Goal: Task Accomplishment & Management: Use online tool/utility

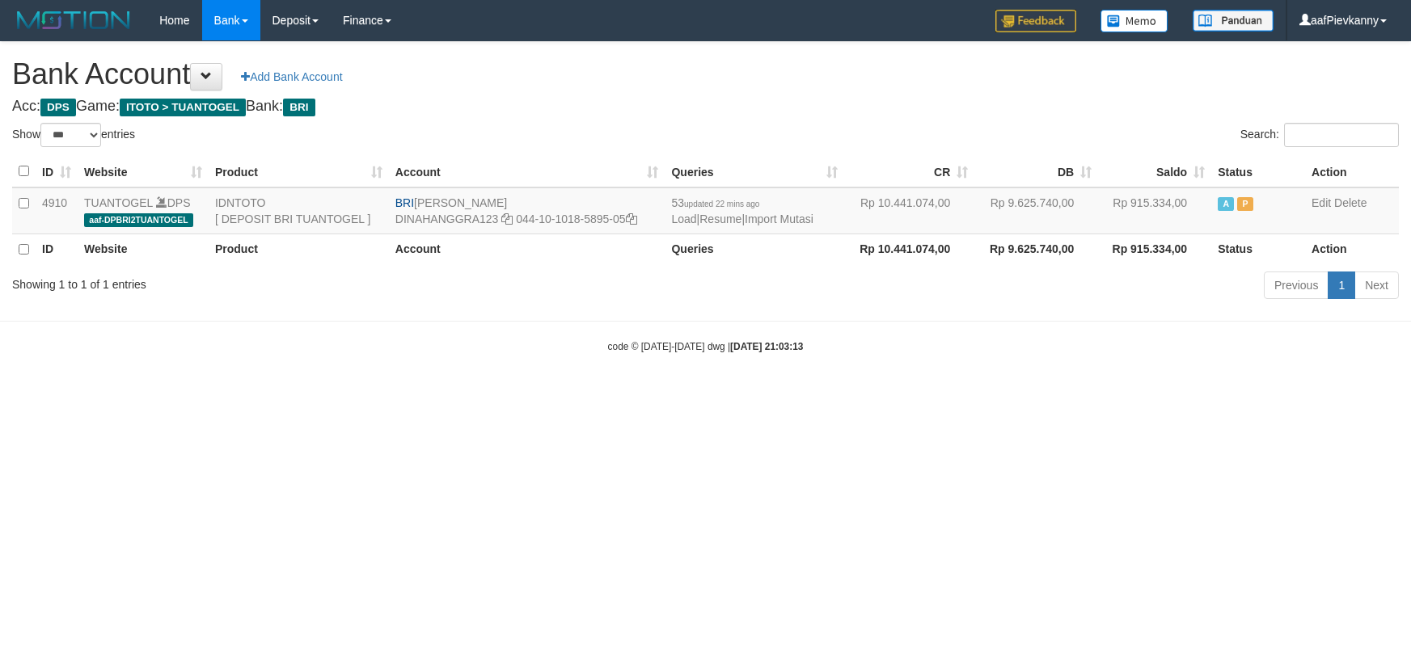
select select "***"
drag, startPoint x: 0, startPoint y: 0, endPoint x: 813, endPoint y: 213, distance: 840.7
click at [813, 213] on link "Import Mutasi" at bounding box center [778, 219] width 69 height 13
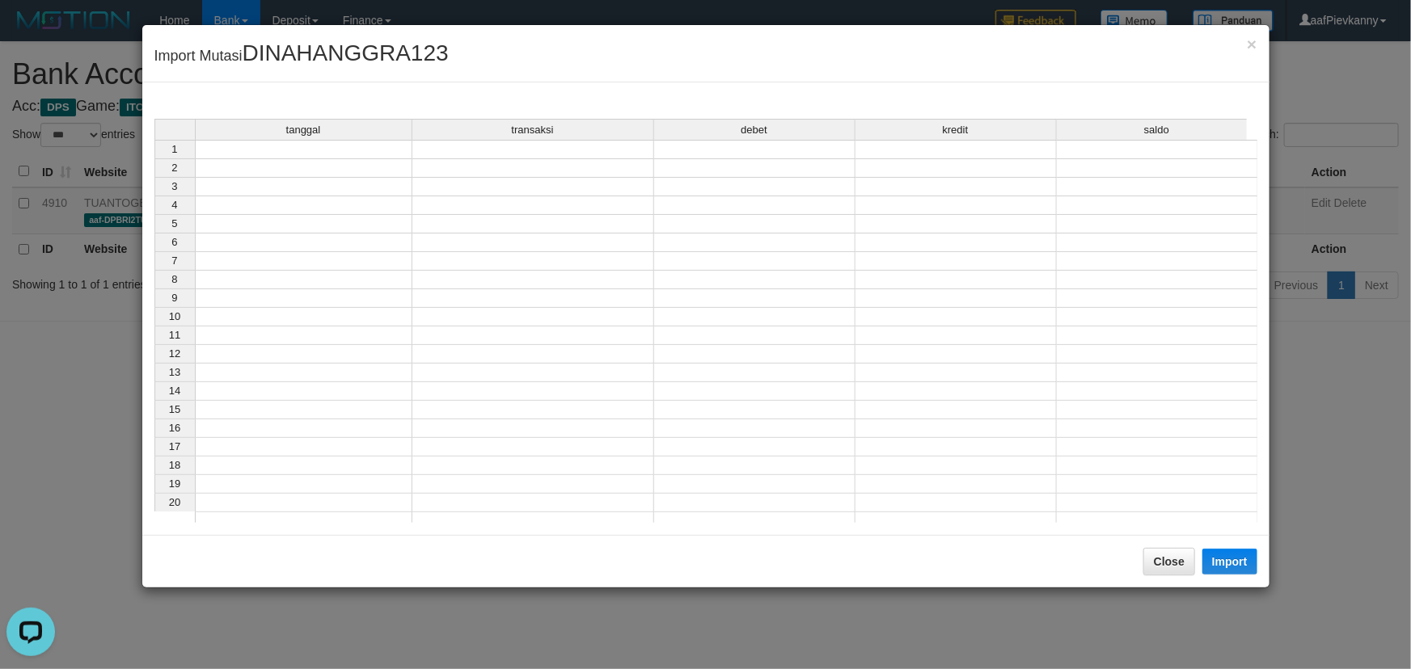
drag, startPoint x: 369, startPoint y: 147, endPoint x: 428, endPoint y: 171, distance: 63.5
click at [379, 153] on td at bounding box center [303, 149] width 217 height 19
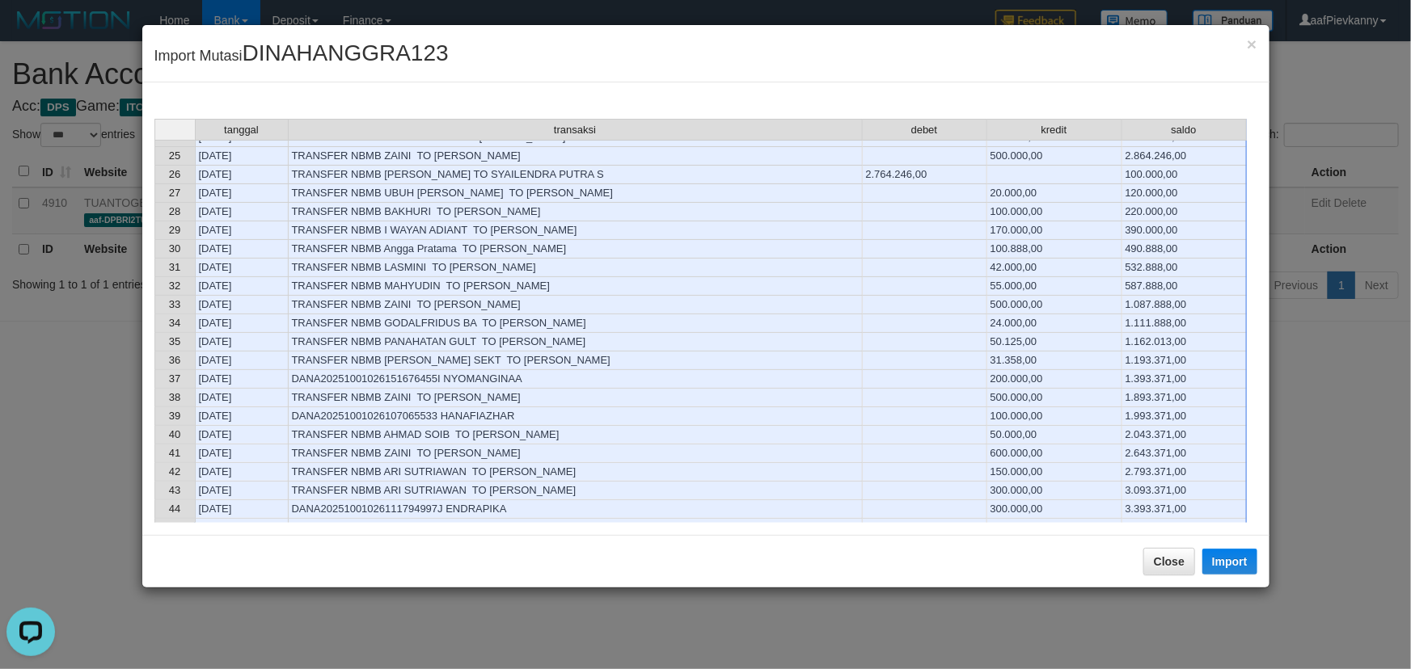
scroll to position [881, 0]
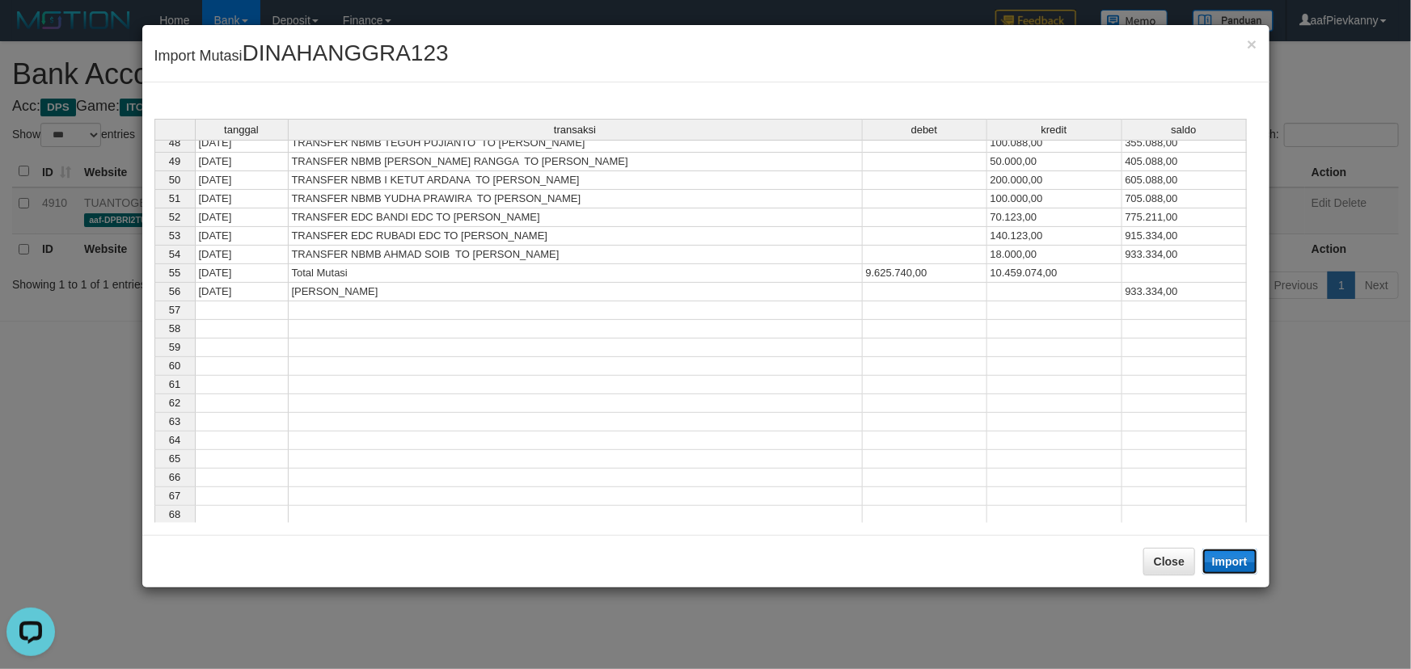
click at [1243, 558] on button "Import" at bounding box center [1229, 562] width 55 height 26
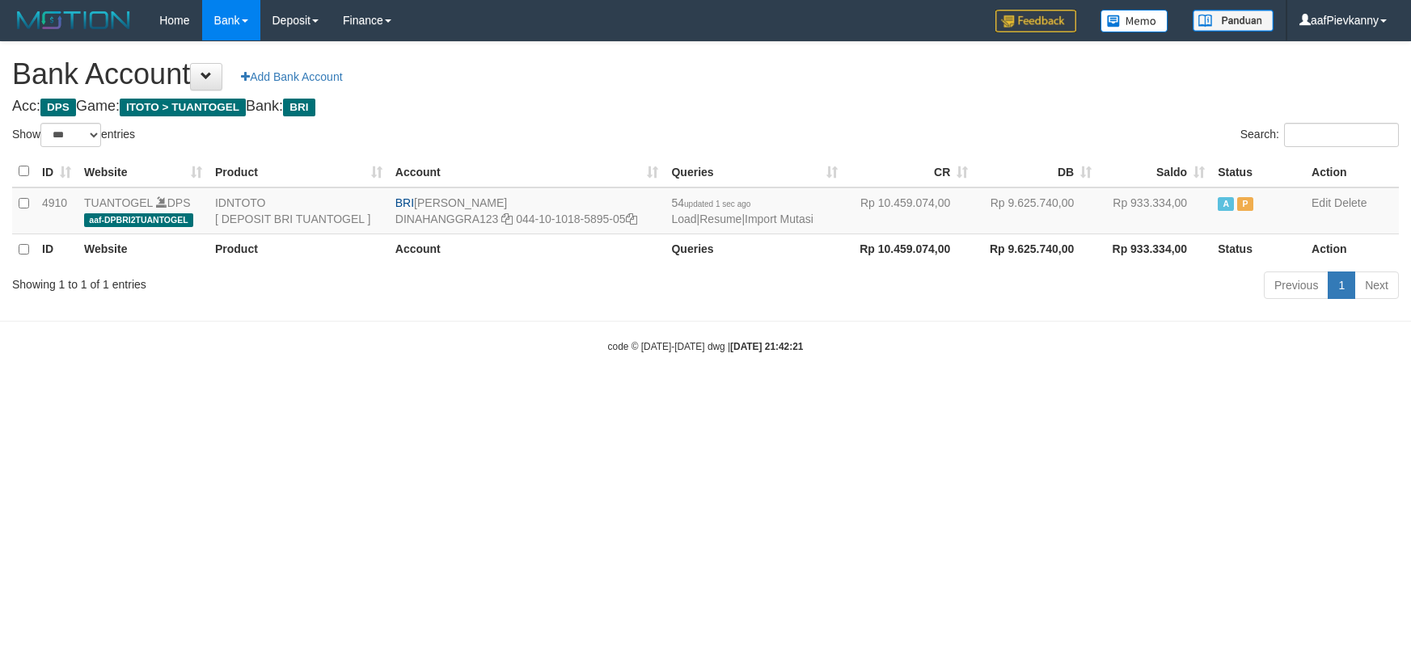
select select "***"
click at [800, 210] on td "54 updated 1 sec ago Load | Resume | Import Mutasi" at bounding box center [753, 211] width 179 height 47
click at [802, 213] on link "Import Mutasi" at bounding box center [778, 219] width 69 height 13
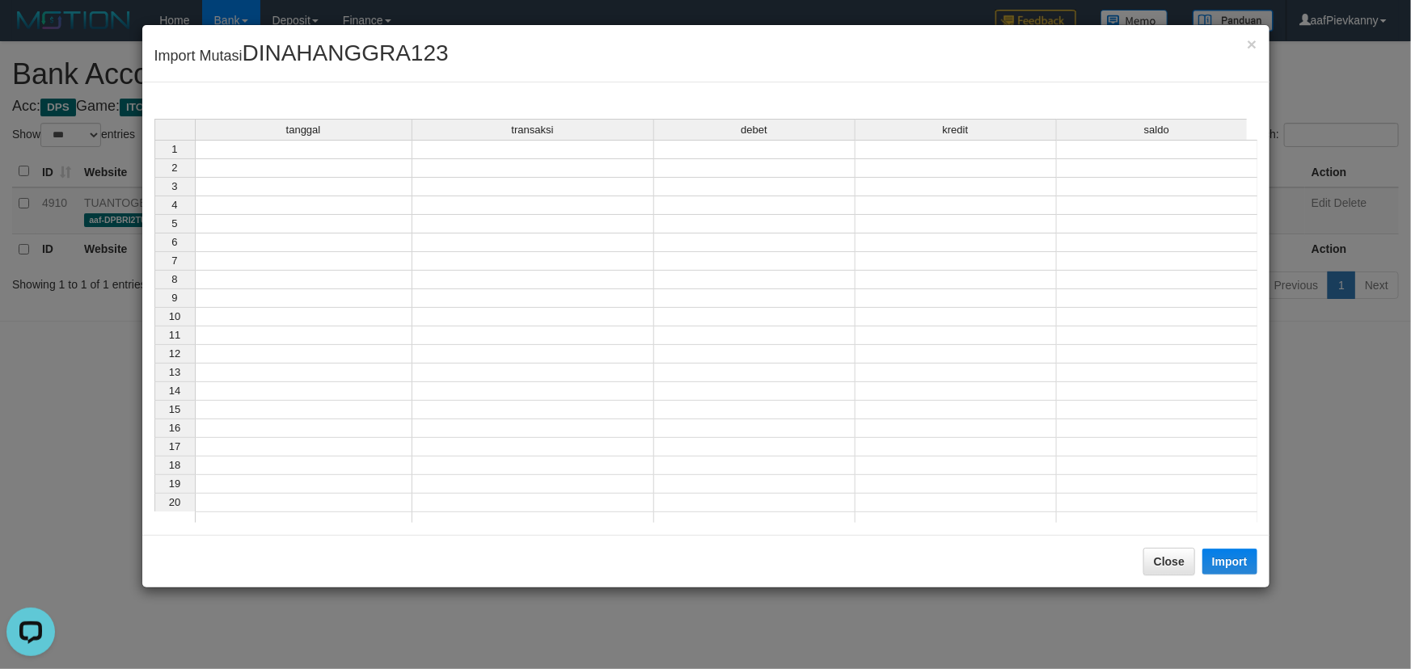
drag, startPoint x: 375, startPoint y: 156, endPoint x: 409, endPoint y: 162, distance: 34.6
click at [154, 157] on div "tanggal transaksi debet kredit saldo 1 2 3 4 5 6 7 8 9 10 11 12 13 14 15 16 17 …" at bounding box center [154, 325] width 0 height 412
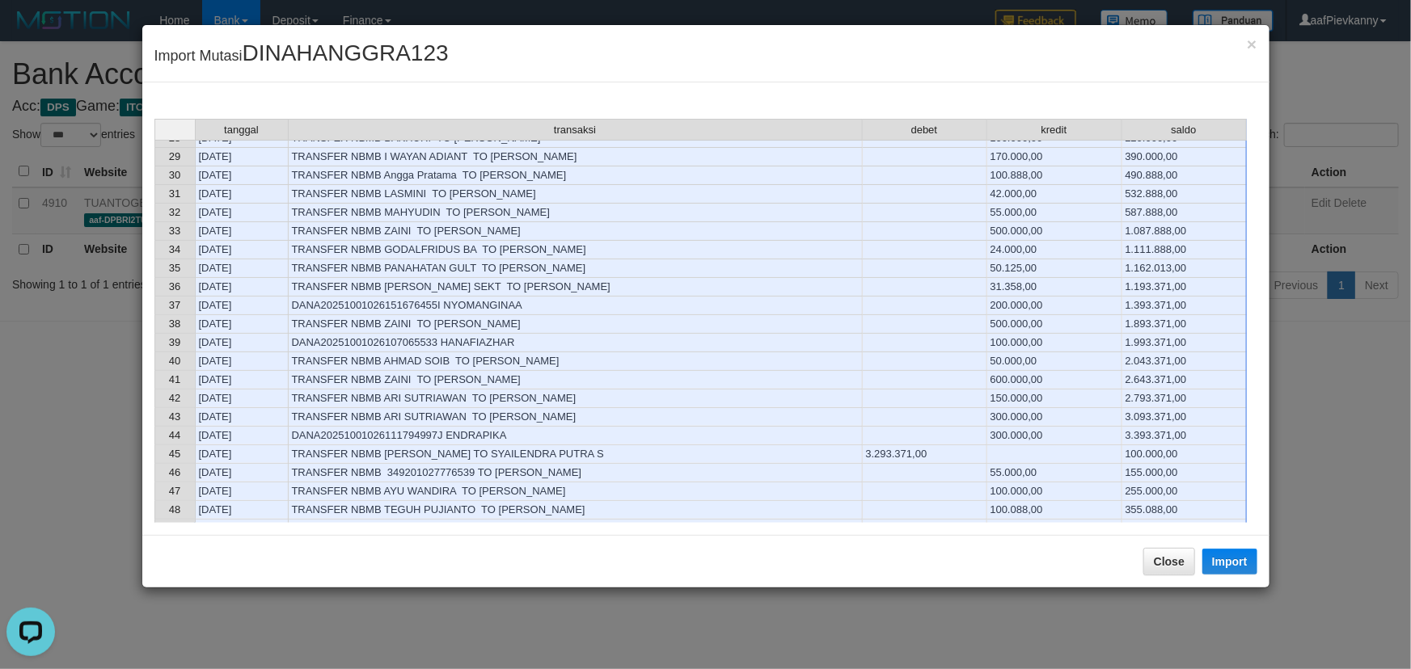
scroll to position [881, 0]
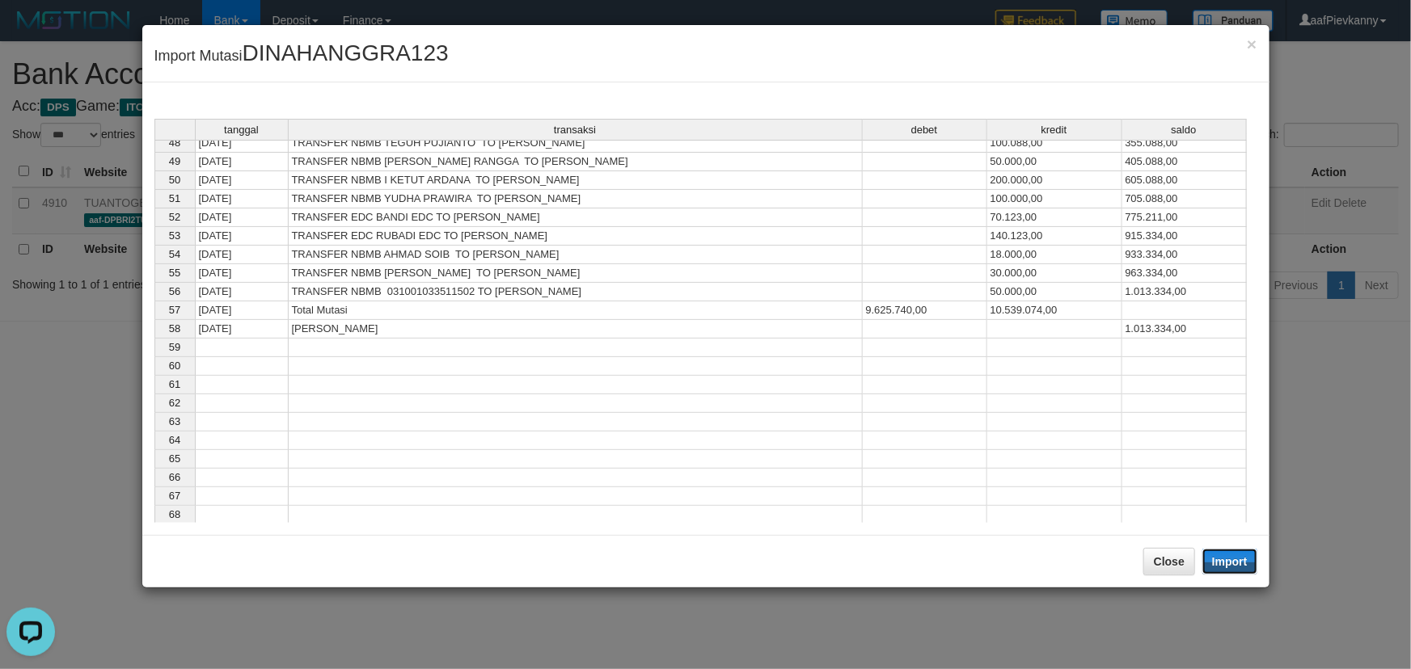
drag, startPoint x: 1235, startPoint y: 550, endPoint x: 558, endPoint y: 0, distance: 872.9
click at [1232, 550] on button "Import" at bounding box center [1229, 562] width 55 height 26
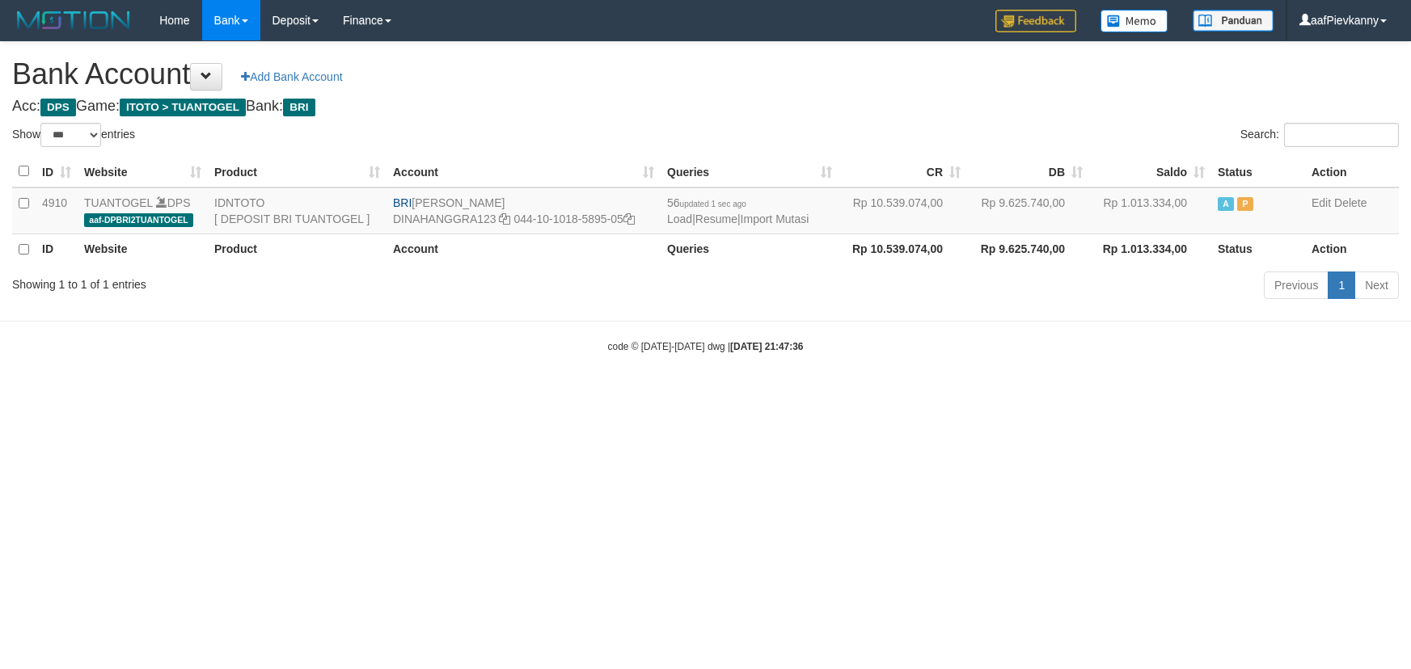
select select "***"
